Goal: Information Seeking & Learning: Understand process/instructions

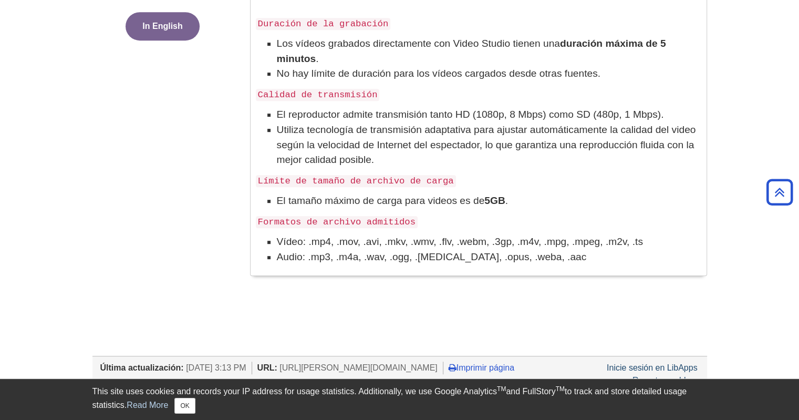
scroll to position [521, 0]
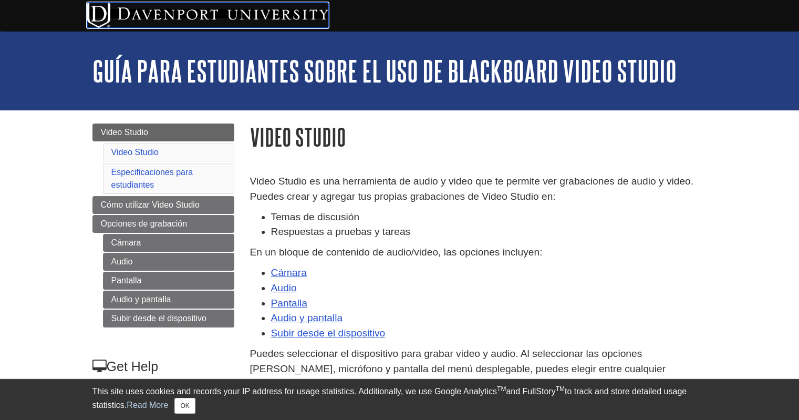
click at [249, 20] on img at bounding box center [207, 15] width 241 height 25
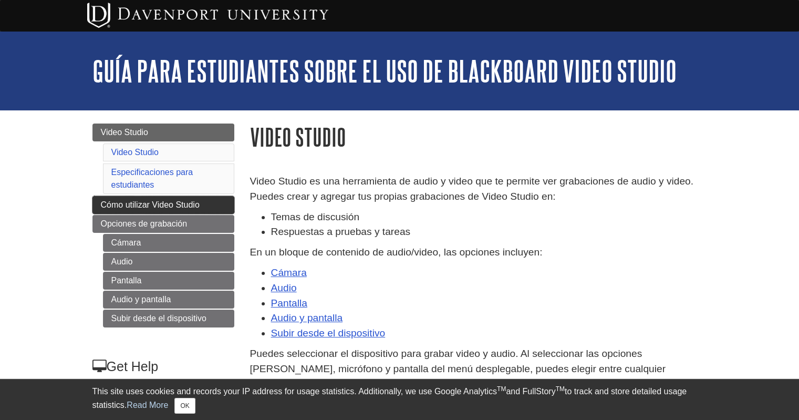
click at [203, 201] on link "Cómo utilizar Video Studio" at bounding box center [163, 205] width 142 height 18
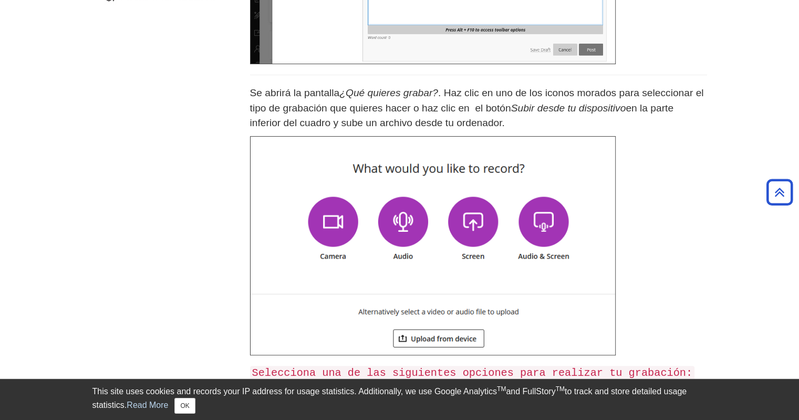
scroll to position [369, 0]
